Goal: Check status

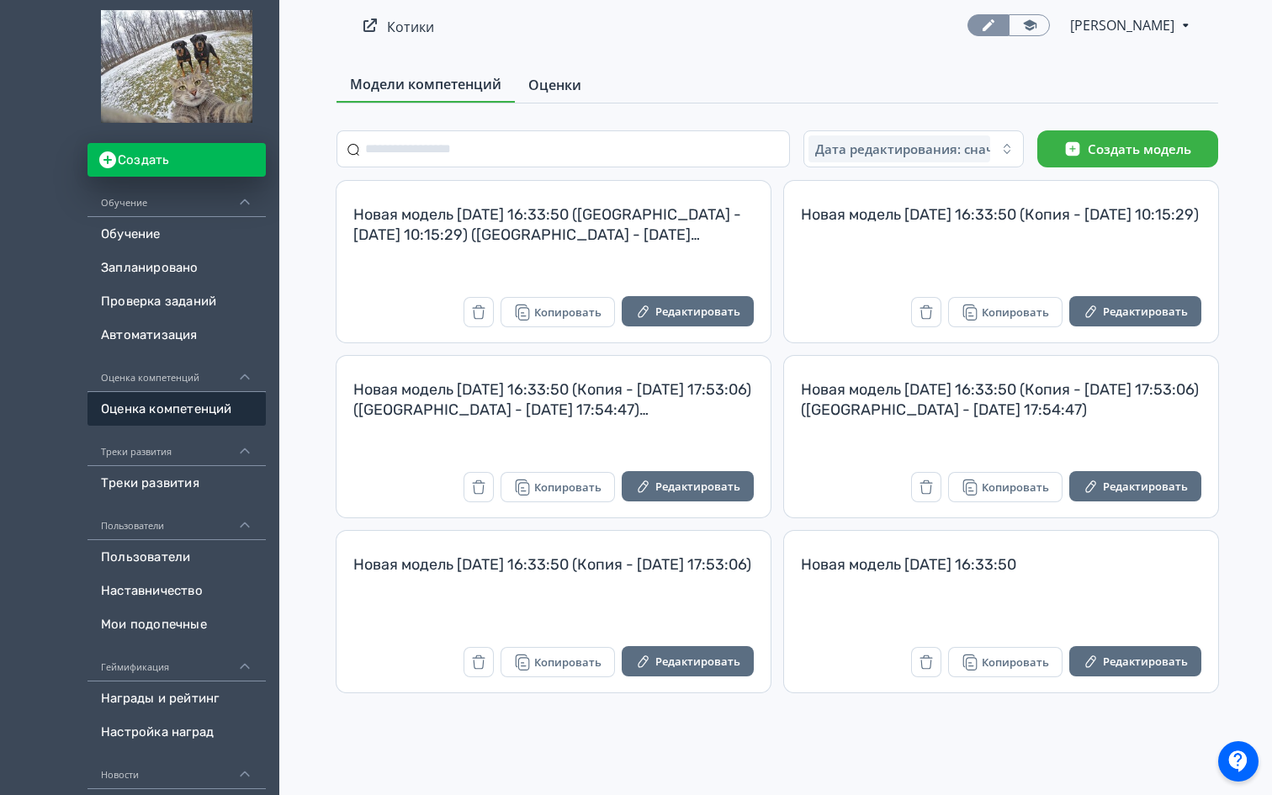
click at [559, 85] on span "Оценки" at bounding box center [554, 85] width 53 height 20
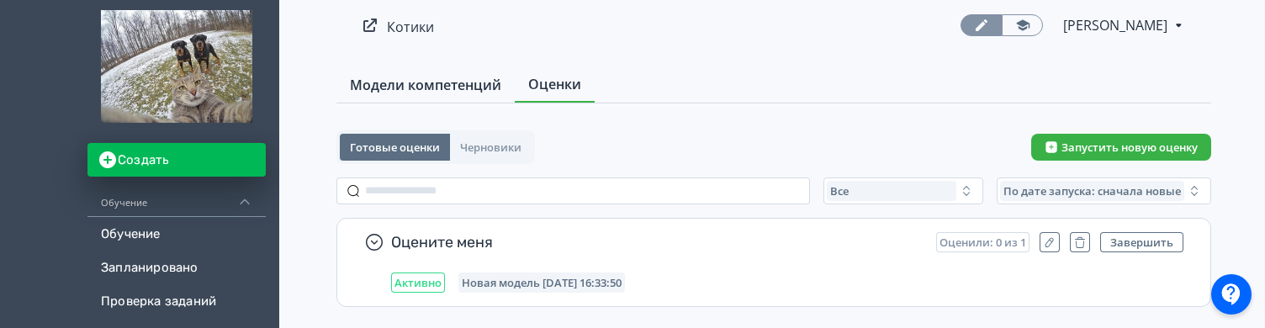
click at [421, 94] on span "Модели компетенций" at bounding box center [425, 85] width 151 height 20
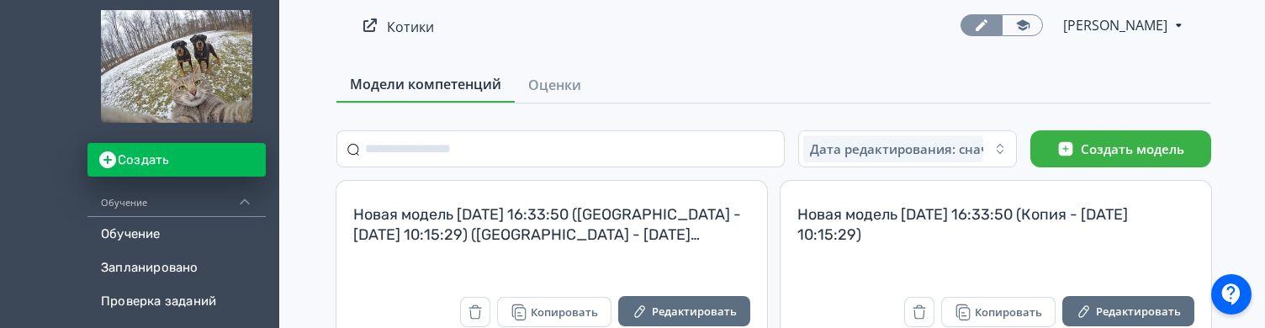
click at [560, 103] on div "Модели компетенций Оценки" at bounding box center [773, 85] width 875 height 36
click at [545, 89] on span "Оценки" at bounding box center [554, 85] width 53 height 20
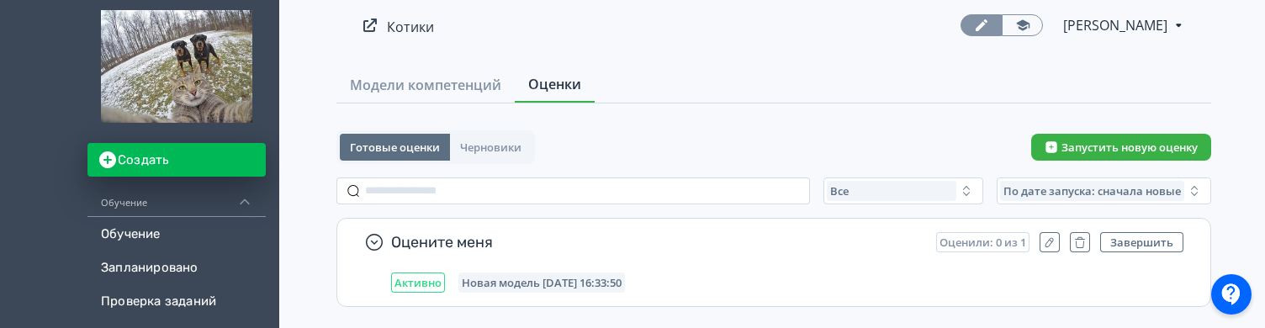
scroll to position [38, 0]
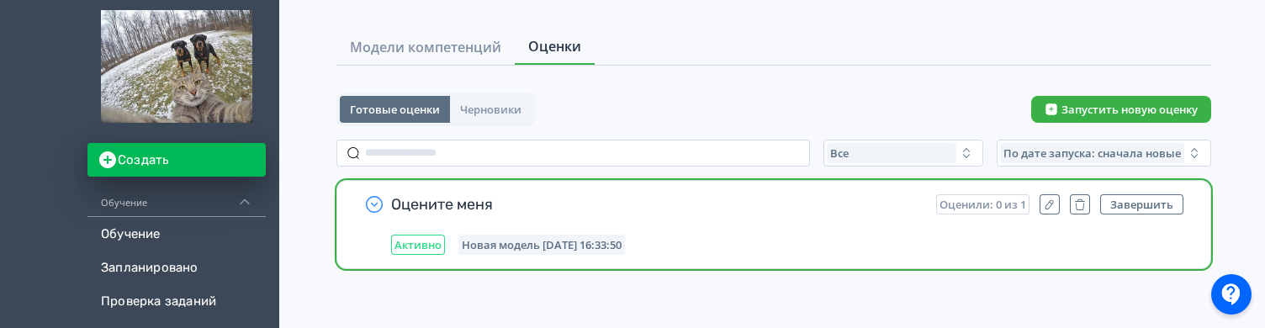
click at [373, 203] on icon "button" at bounding box center [374, 204] width 20 height 20
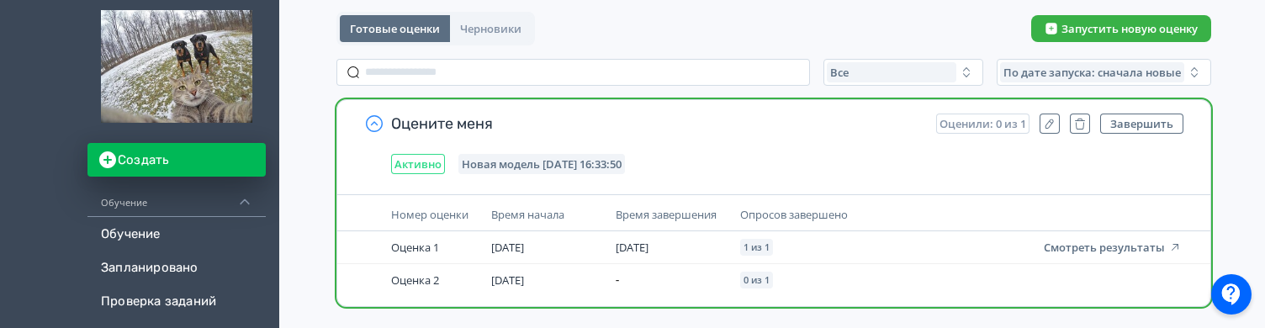
scroll to position [124, 0]
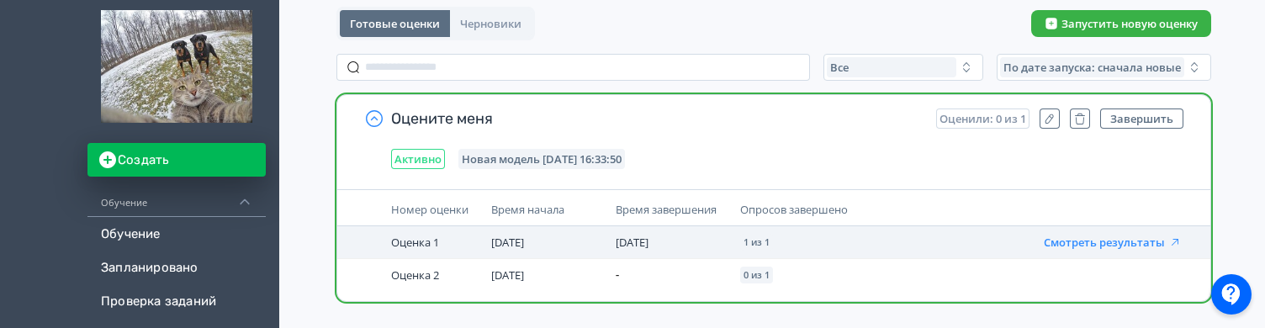
click at [1070, 246] on button "Смотреть результаты" at bounding box center [1113, 241] width 138 height 13
